Goal: Feedback & Contribution: Submit feedback/report problem

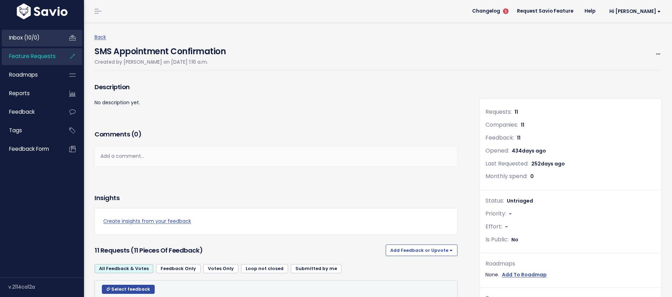
click at [43, 40] on link "Inbox (10/0)" at bounding box center [30, 38] width 56 height 16
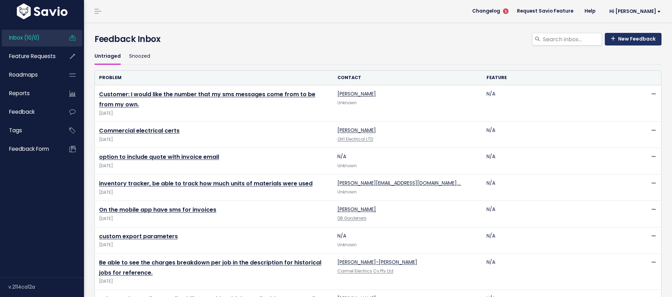
click at [636, 37] on link "New Feedback" at bounding box center [633, 39] width 57 height 13
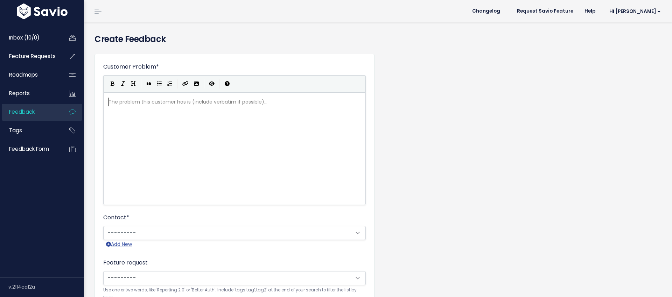
scroll to position [1, 0]
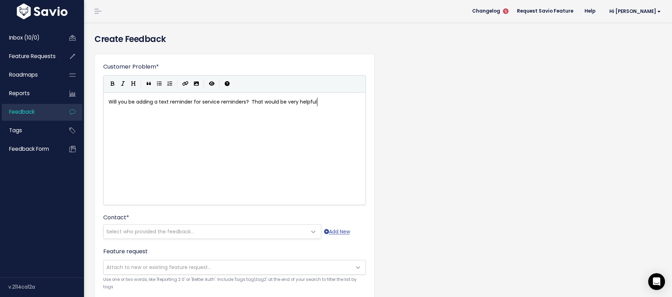
click at [108, 101] on pre "Will you be adding a text reminder for service reminders? That would be very he…" at bounding box center [234, 102] width 255 height 9
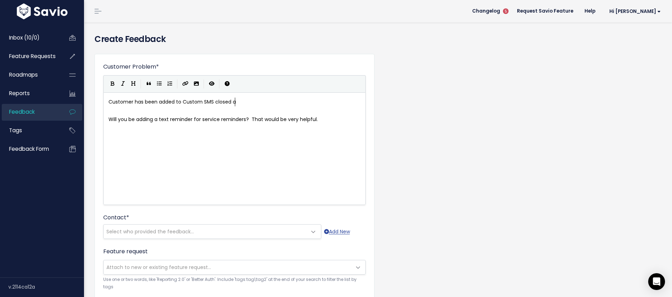
type textarea "Customer has been added to Custom SMS closed ae"
type textarea "ccess."
click at [163, 112] on pre "​" at bounding box center [234, 110] width 255 height 9
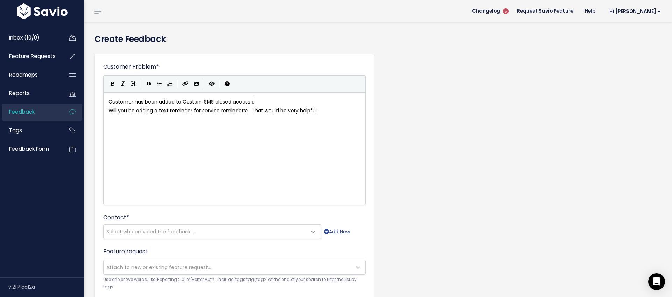
type textarea "ad"
type textarea "nd asked:"
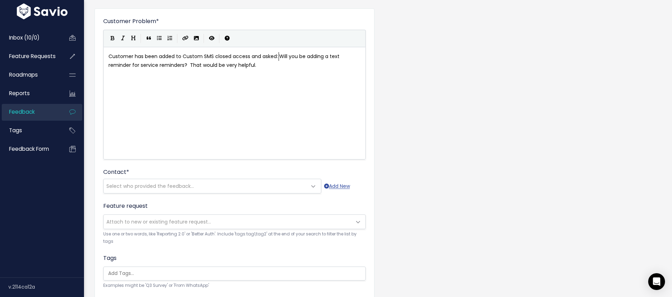
scroll to position [48, 0]
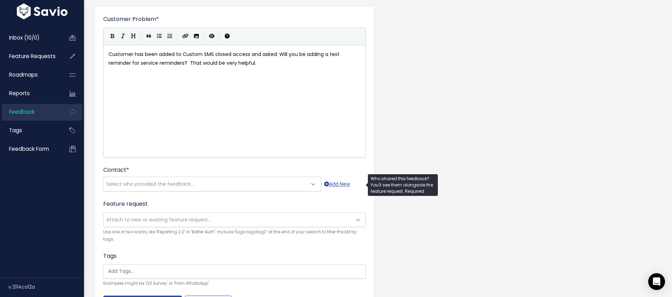
click at [199, 182] on span "Select who provided the feedback..." at bounding box center [205, 184] width 203 height 14
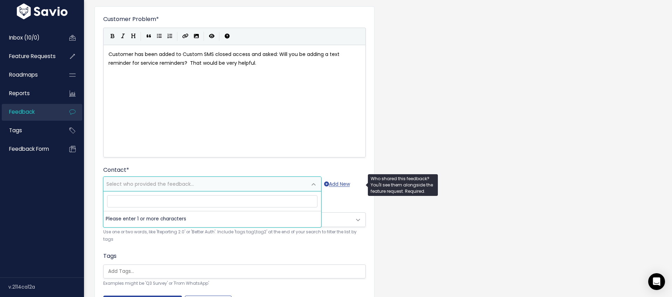
type input "o"
type input "doria"
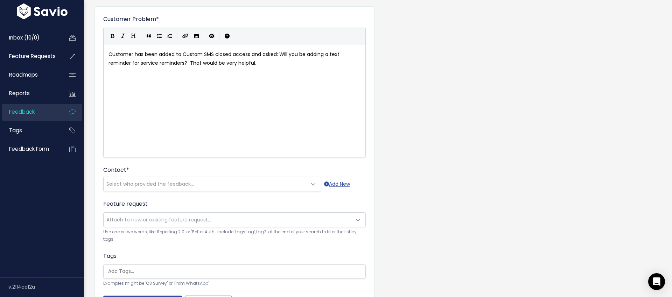
click at [358, 162] on form "Customer Problem * Customer has been added to Custom SMS closed access and aske…" at bounding box center [234, 161] width 263 height 293
click at [136, 185] on span "Select who provided the feedback..." at bounding box center [150, 184] width 88 height 7
click at [140, 183] on span "Select who provided the feedback..." at bounding box center [150, 184] width 88 height 7
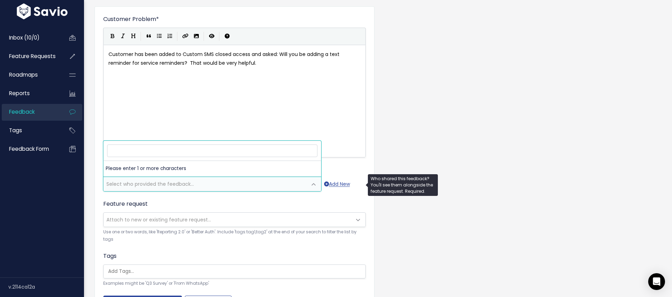
click at [140, 183] on span "Select who provided the feedback..." at bounding box center [150, 184] width 88 height 7
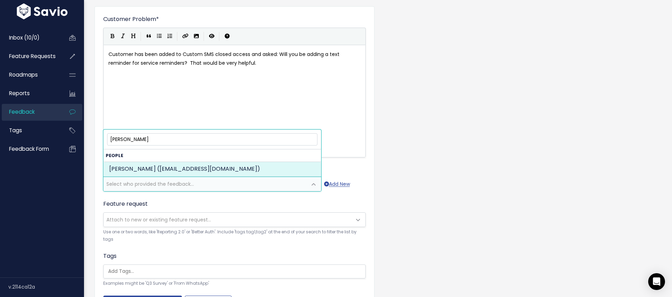
type input "Simeon Dudley"
select select "73654692"
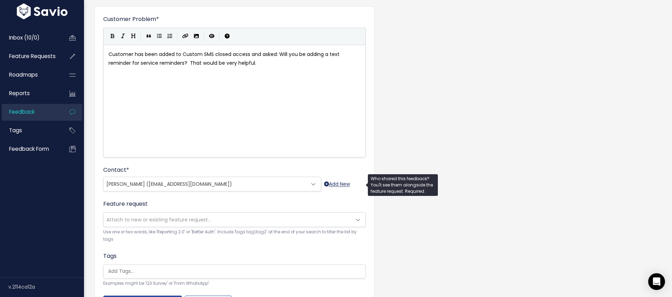
click at [337, 185] on link "Add New" at bounding box center [337, 184] width 26 height 9
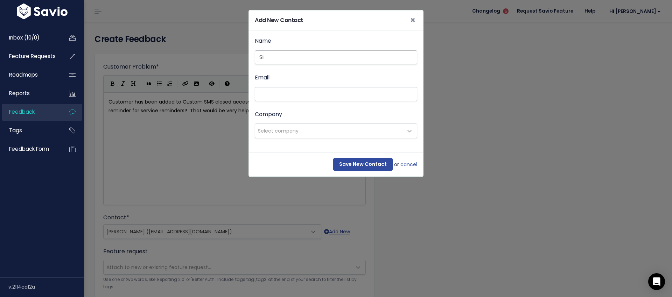
type input "S"
type input "Simeon Dudley"
click at [268, 91] on input "Email" at bounding box center [336, 94] width 162 height 14
paste input "dudleyselectrical@xtra.co.nz"
type input "dudleyselectrical@xtra.co.nz"
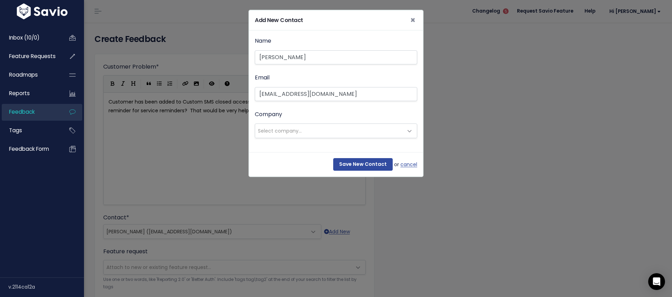
click at [283, 131] on span "Select company..." at bounding box center [280, 130] width 44 height 7
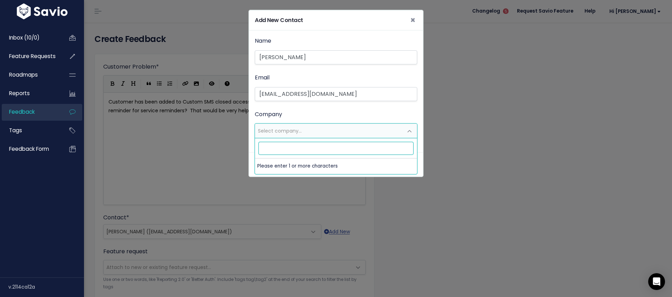
paste input "Dudley's Electrical & Automated Systems Ltd"
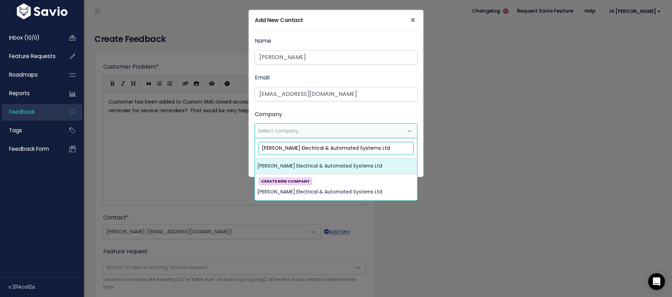
type input "Dudley's Electrical & Automated Systems Ltd"
select select "6031298"
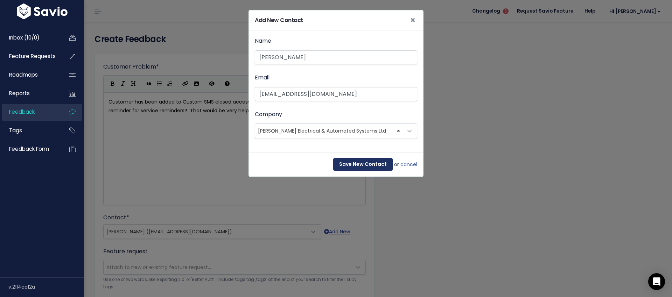
click at [366, 165] on input "Save New Contact" at bounding box center [363, 164] width 60 height 13
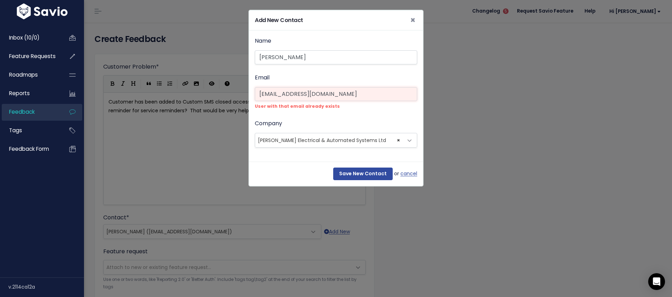
click at [310, 95] on input "dudleyselectrical@xtra.co.nz" at bounding box center [336, 94] width 162 height 14
drag, startPoint x: 412, startPoint y: 21, endPoint x: 354, endPoint y: 82, distance: 83.7
click at [412, 21] on span "×" at bounding box center [412, 20] width 5 height 12
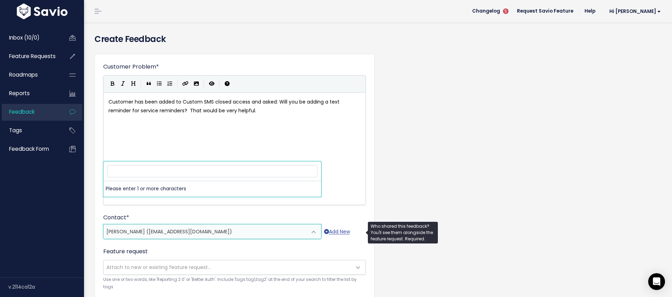
click at [222, 234] on span "Simeon Dudley (dudleysimeon@gmail.com)" at bounding box center [205, 232] width 203 height 14
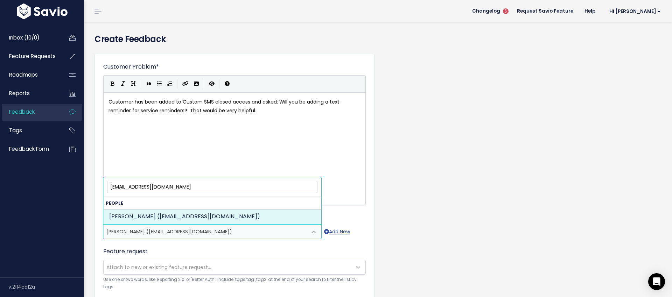
type input "dudleyselectrical@xtra.co.nz"
select select "15990987"
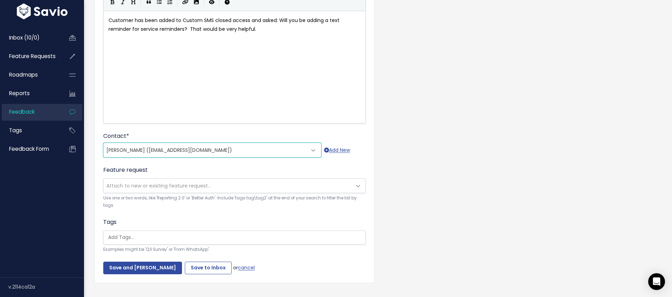
scroll to position [85, 0]
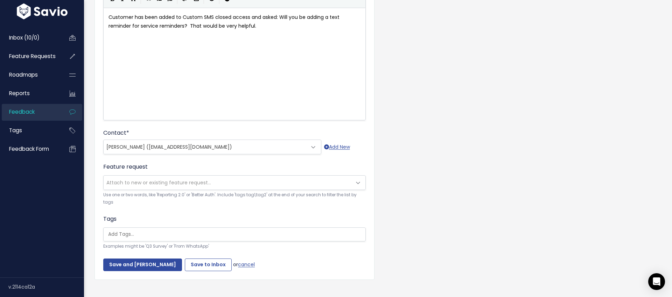
click at [226, 185] on span "Attach to new or existing feature request..." at bounding box center [228, 183] width 248 height 14
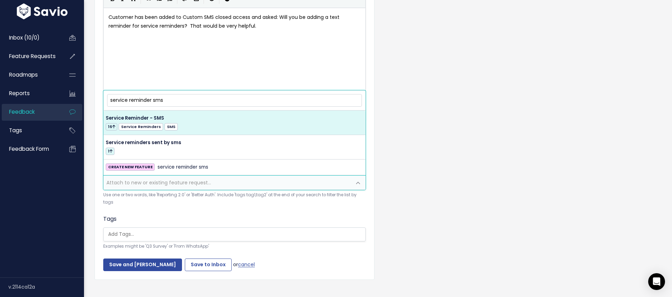
type input "service reminder sms"
select select "47582"
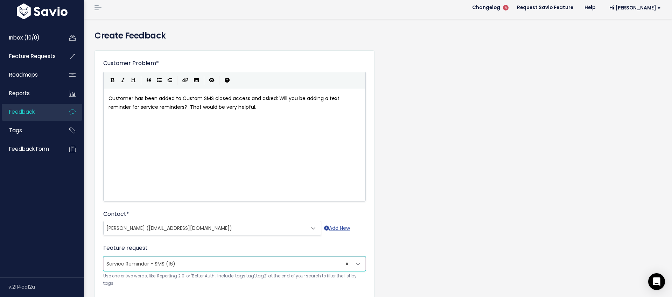
scroll to position [0, 0]
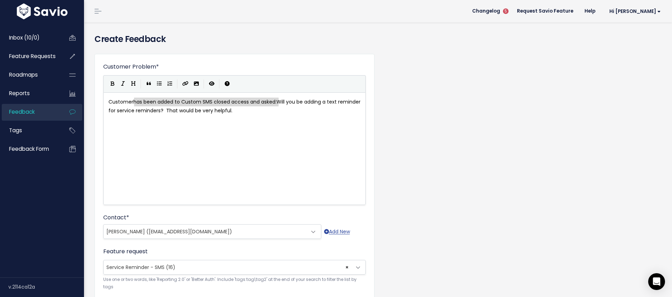
drag, startPoint x: 278, startPoint y: 102, endPoint x: 134, endPoint y: 102, distance: 143.9
type textarea "asked if"
click at [139, 102] on span "Customer asked if Will you be adding a text reminder for service reminders? Tha…" at bounding box center [228, 106] width 238 height 16
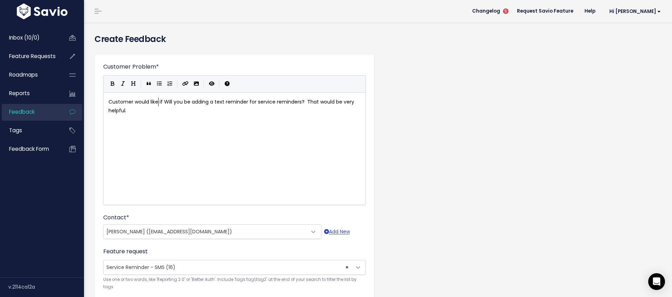
type textarea "would like"
type textarea "if Will you be adding a"
drag, startPoint x: 216, startPoint y: 101, endPoint x: 159, endPoint y: 102, distance: 57.1
click at [193, 101] on span "Customer would like text reminder for service reminders? That would be very hel…" at bounding box center [214, 101] width 210 height 7
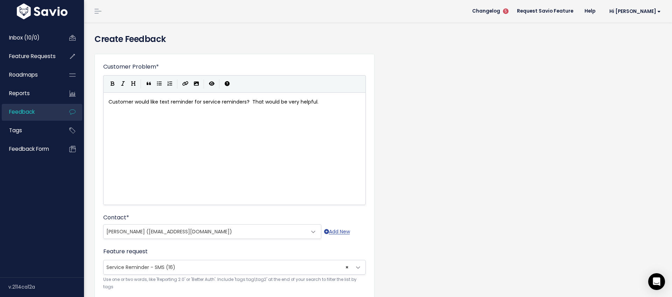
type textarea "s"
click at [250, 100] on span "Customer would like text reminders for service reminders? That would be very he…" at bounding box center [215, 101] width 213 height 7
type textarea "."
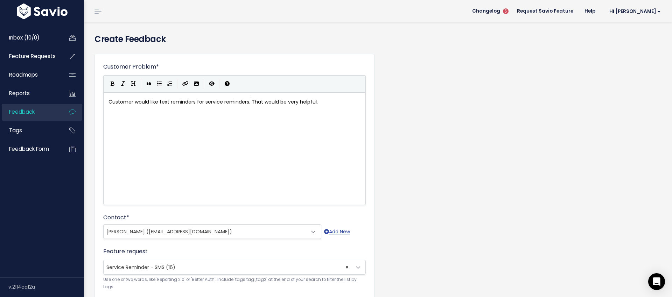
type textarea """
click at [334, 102] on pre "Customer would like text reminders for service reminders. "That would be very h…" at bounding box center [234, 102] width 255 height 9
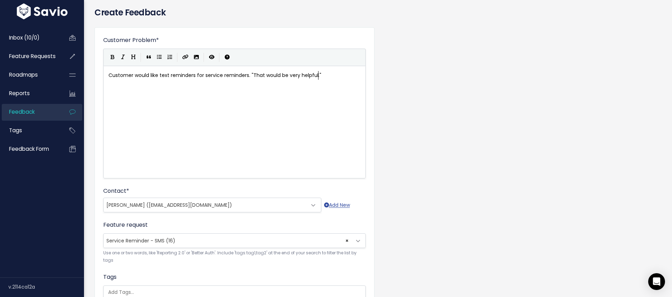
scroll to position [95, 0]
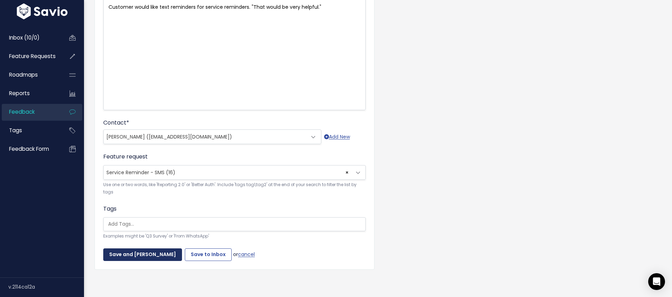
type textarea """
click at [142, 253] on input "Save and Mark Triaged" at bounding box center [142, 255] width 79 height 13
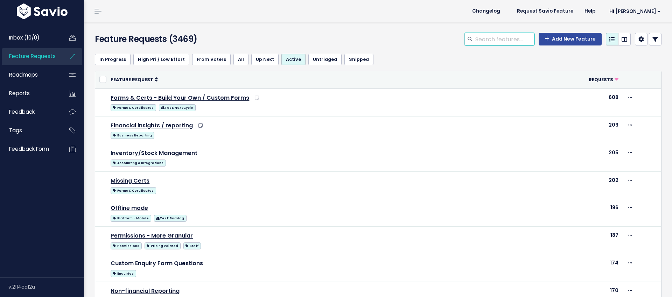
click at [489, 39] on input "search" at bounding box center [505, 39] width 60 height 13
type input "service reminder"
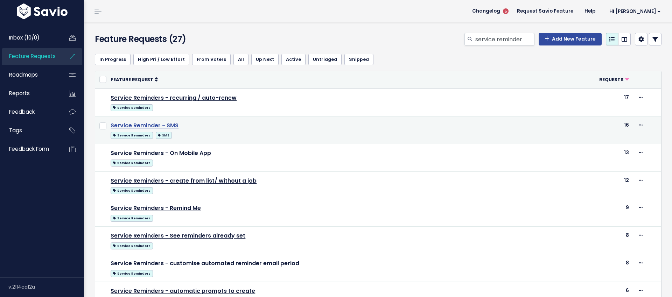
click at [156, 119] on td "Service Reminder - SMS Service Reminders SMS" at bounding box center [334, 130] width 456 height 28
click at [155, 125] on link "Service Reminder - SMS" at bounding box center [145, 125] width 68 height 8
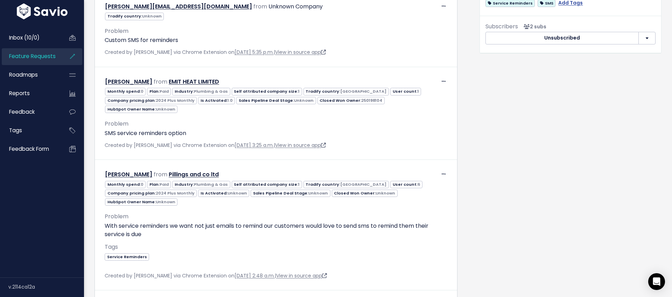
scroll to position [351, 0]
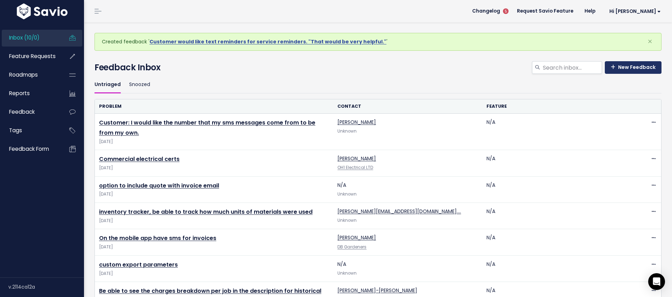
click at [625, 68] on link "New Feedback" at bounding box center [633, 67] width 57 height 13
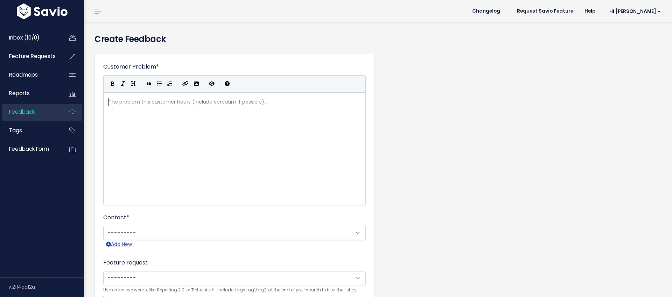
scroll to position [1, 0]
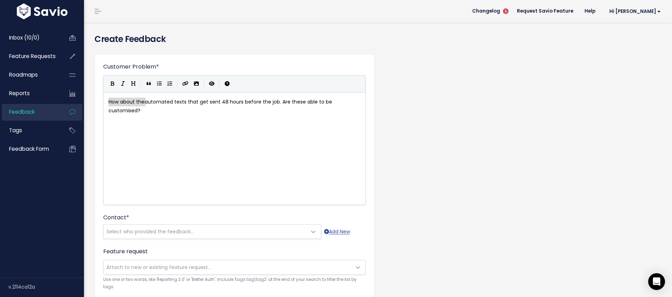
drag, startPoint x: 145, startPoint y: 101, endPoint x: 108, endPoint y: 102, distance: 37.5
type textarea "Would like"
type textarea "Are these able to"
drag, startPoint x: 267, startPoint y: 101, endPoint x: 308, endPoint y: 104, distance: 41.7
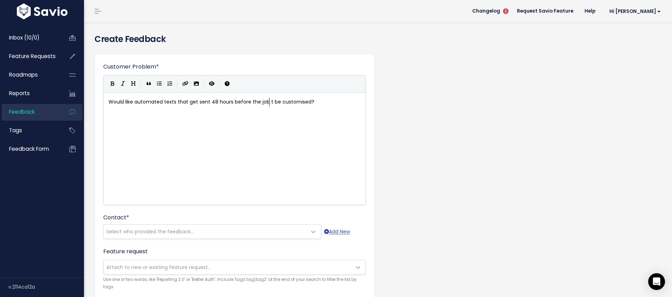
type textarea "to"
click at [341, 103] on pre "Would like automated texts that get sent 48 hours before the job to be customis…" at bounding box center [234, 102] width 255 height 9
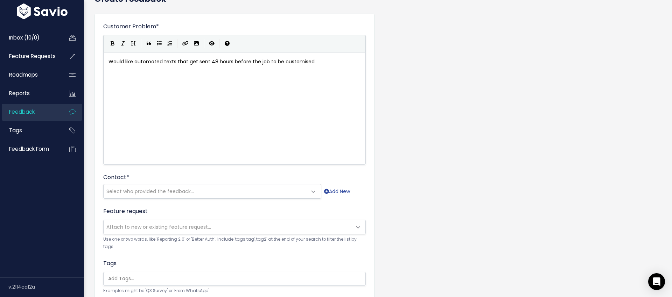
scroll to position [48, 0]
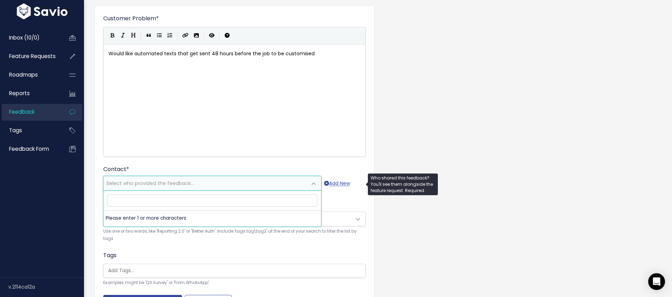
click at [165, 185] on span "Select who provided the feedback..." at bounding box center [150, 183] width 88 height 7
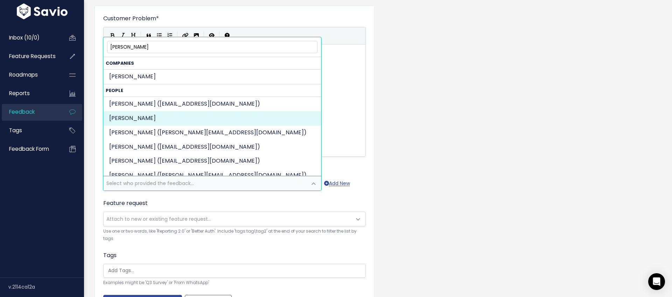
type input "josh king"
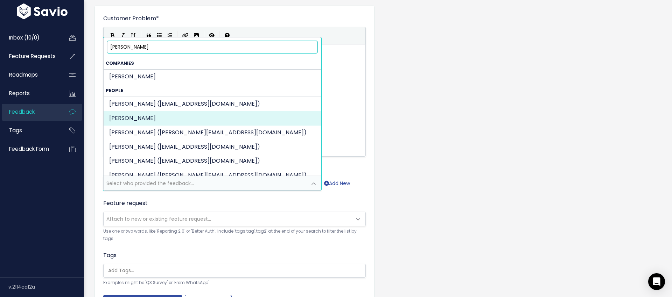
click at [162, 48] on input "josh king" at bounding box center [212, 47] width 210 height 12
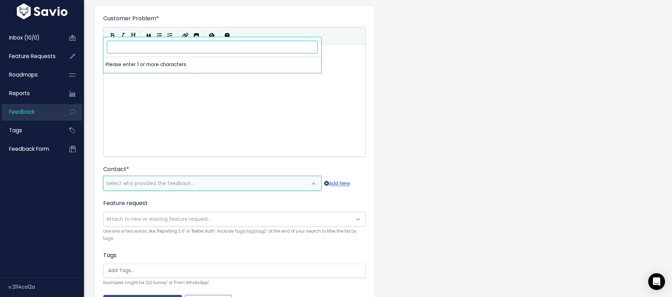
paste input "josh@drygutts.com"
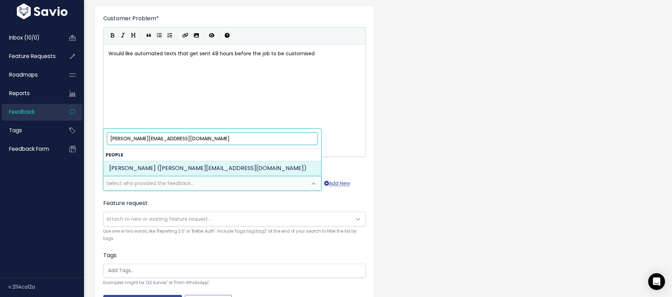
type input "josh@drygutts.com"
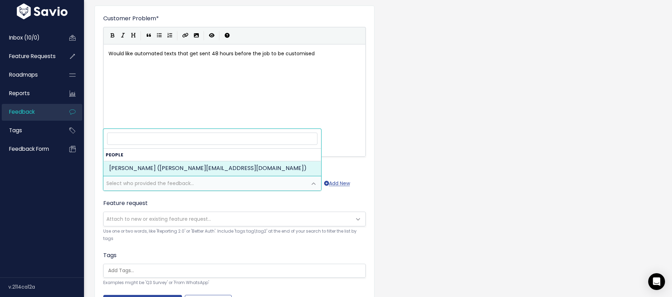
select select "15803596"
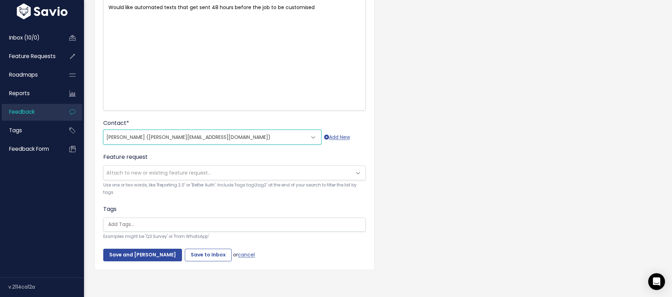
scroll to position [95, 0]
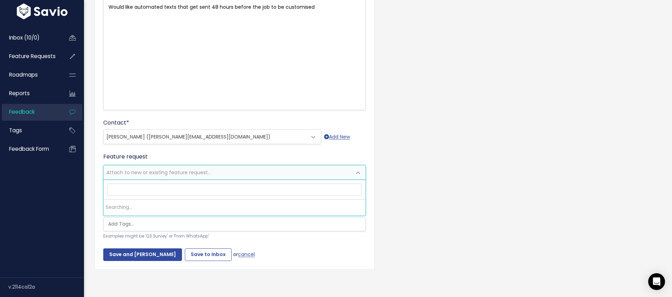
click at [232, 175] on span "Attach to new or existing feature request..." at bounding box center [228, 173] width 248 height 14
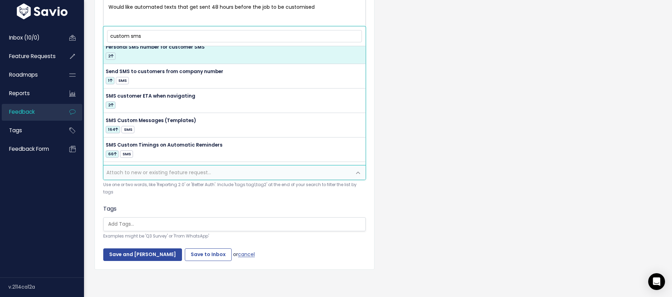
scroll to position [64, 0]
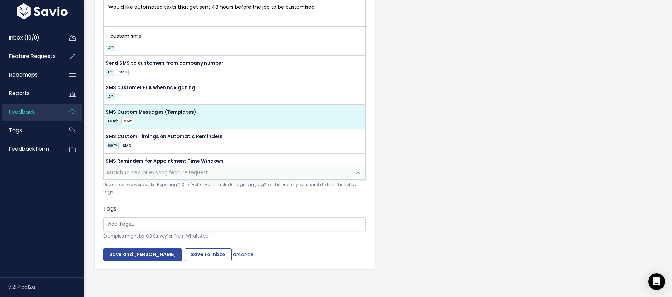
type input "custom sms"
select select "14219"
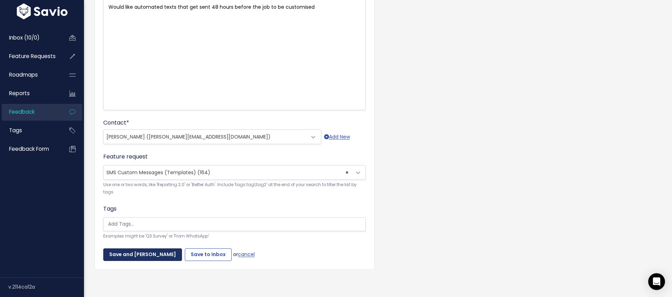
click at [133, 252] on input "Save and Mark Triaged" at bounding box center [142, 255] width 79 height 13
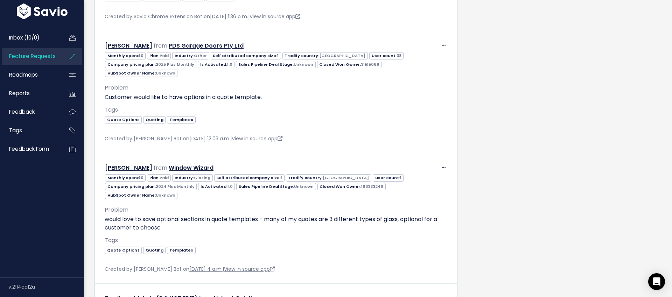
scroll to position [1126, 0]
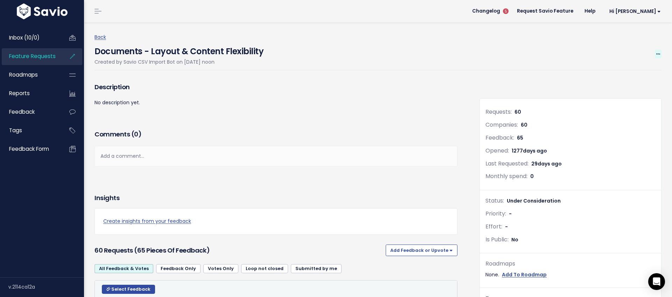
click at [658, 52] on icon at bounding box center [659, 54] width 4 height 5
click at [375, 82] on h3 "Description" at bounding box center [276, 87] width 363 height 10
click at [102, 39] on link "Back" at bounding box center [101, 37] width 12 height 7
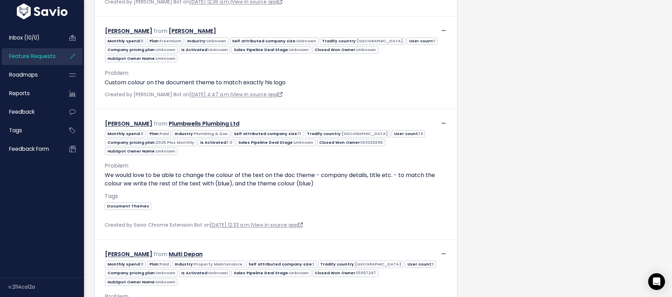
scroll to position [2430, 0]
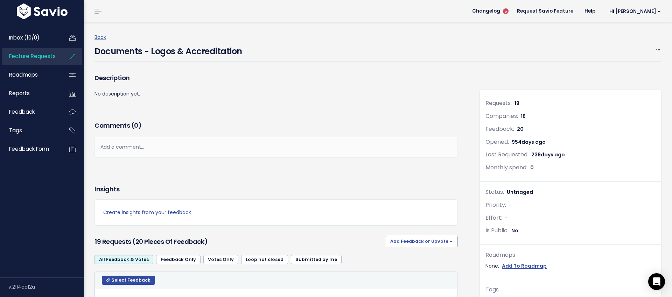
click at [192, 50] on h4 "Documents - Logos & Accreditation" at bounding box center [169, 50] width 148 height 16
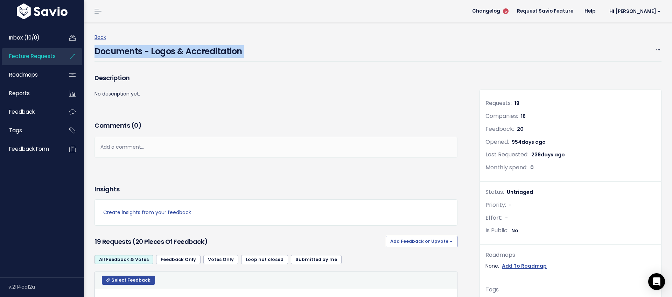
click at [192, 50] on h4 "Documents - Logos & Accreditation" at bounding box center [169, 50] width 148 height 16
click at [310, 47] on div "Documents - Logos & Accreditation Edit Merge Add to Roadmap Delete" at bounding box center [378, 52] width 567 height 20
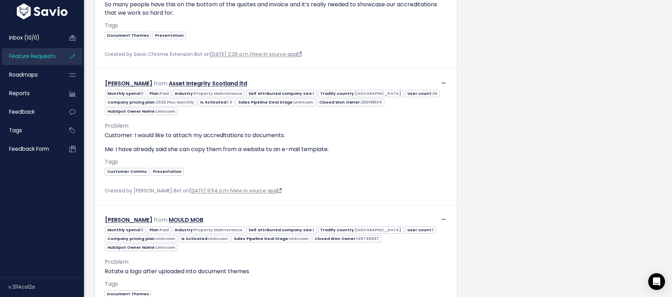
scroll to position [1697, 0]
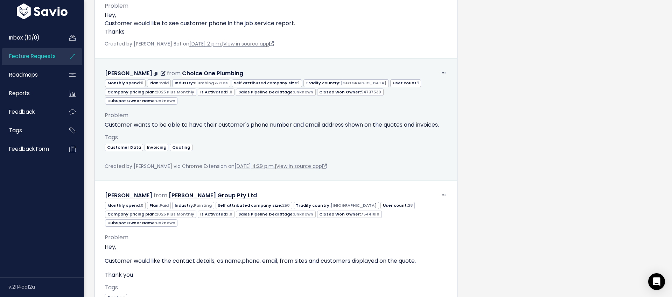
scroll to position [1246, 0]
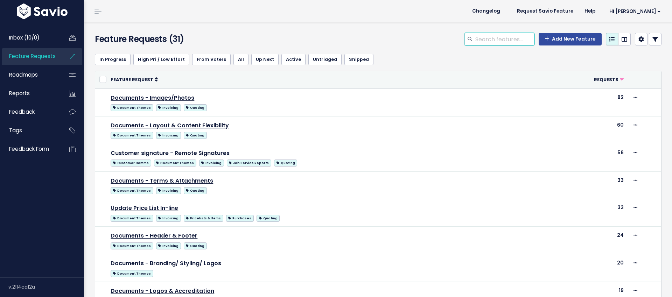
click at [502, 40] on input "search" at bounding box center [505, 39] width 60 height 13
drag, startPoint x: 168, startPoint y: 189, endPoint x: 276, endPoint y: 0, distance: 217.3
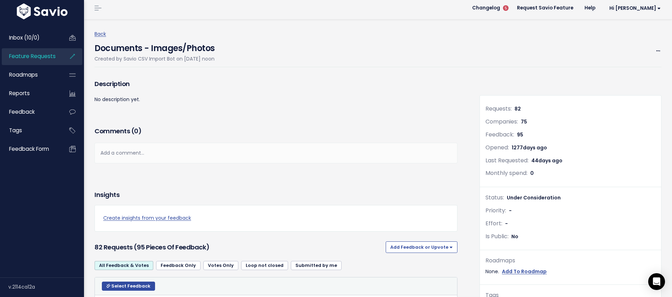
scroll to position [4, 0]
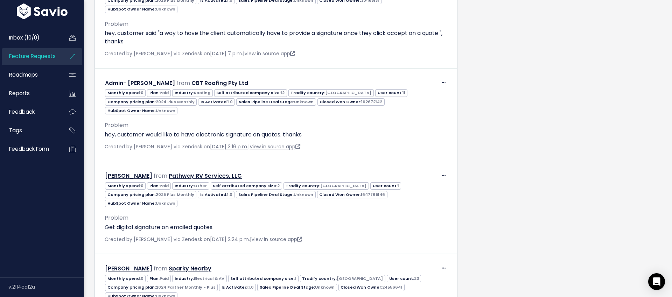
scroll to position [1539, 0]
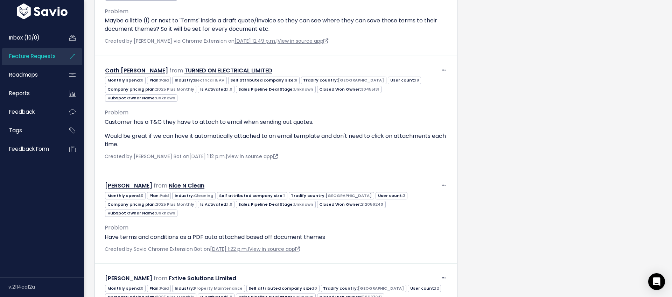
scroll to position [3779, 0]
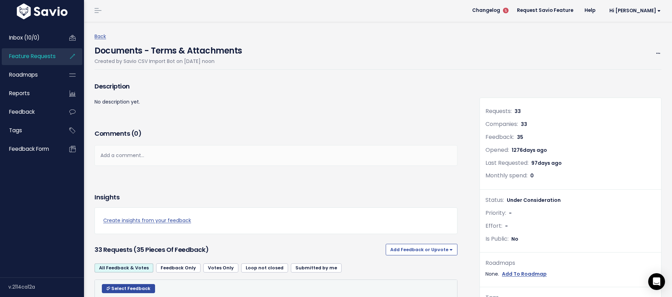
scroll to position [0, 0]
